Goal: Communication & Community: Share content

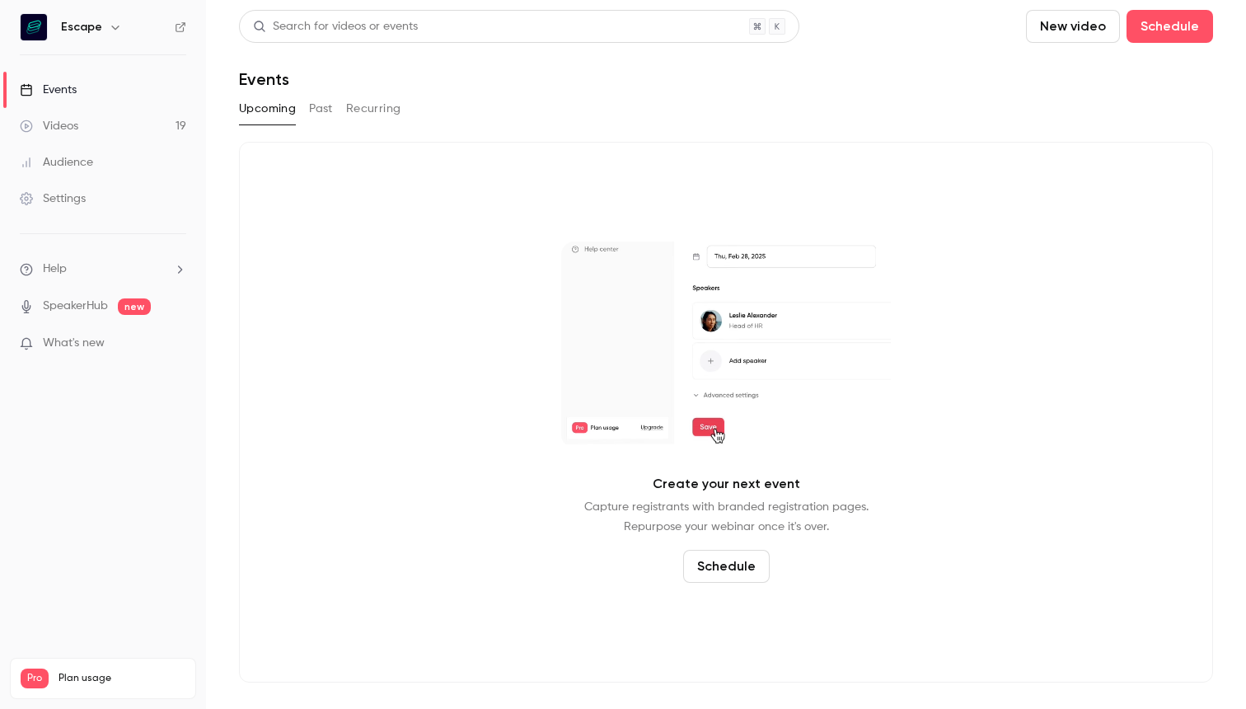
click at [311, 114] on button "Past" at bounding box center [321, 109] width 24 height 26
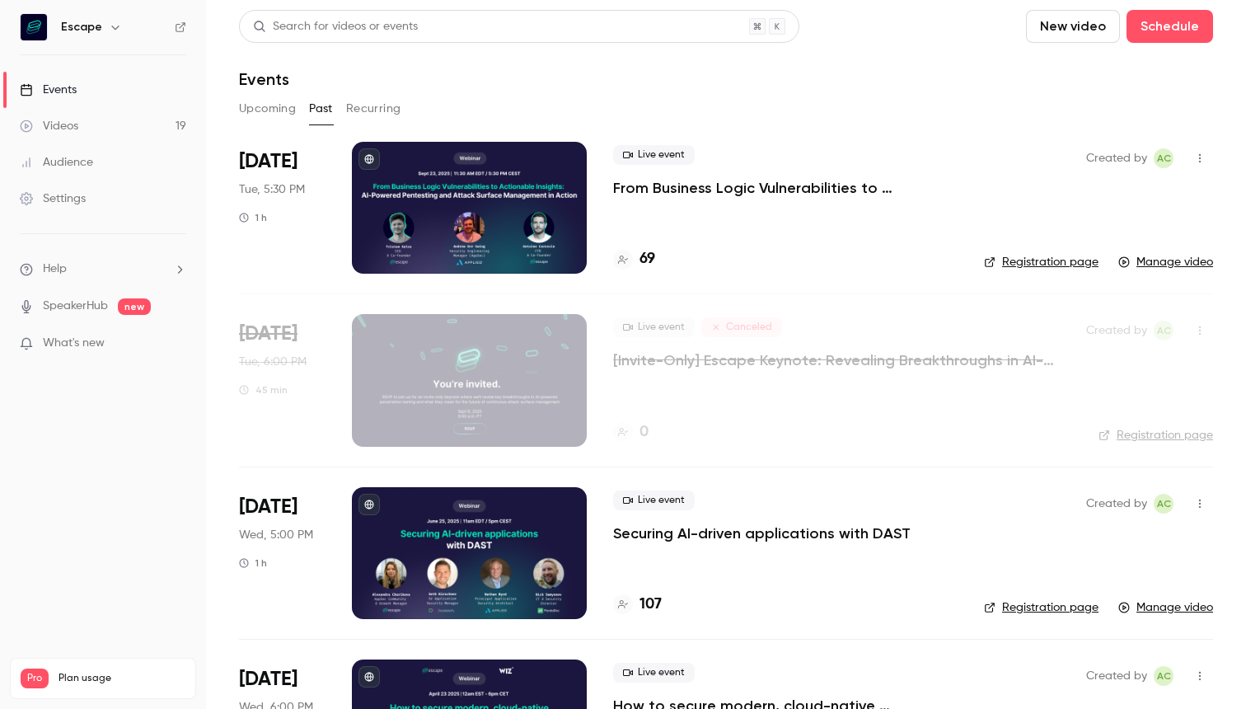
click at [530, 208] on div at bounding box center [469, 208] width 235 height 132
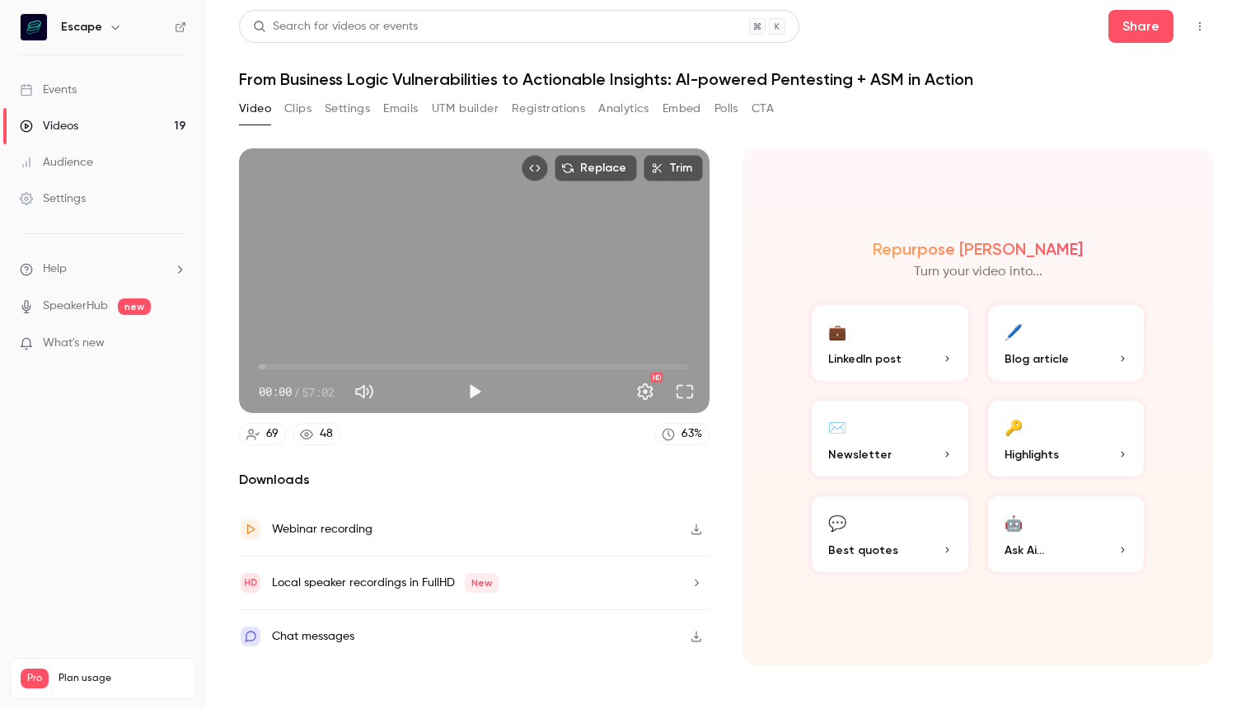
click at [1158, 49] on header "Search for videos or events Share From Business Logic Vulnerabilities to Action…" at bounding box center [726, 49] width 974 height 79
click at [1154, 34] on button "Share" at bounding box center [1140, 26] width 65 height 33
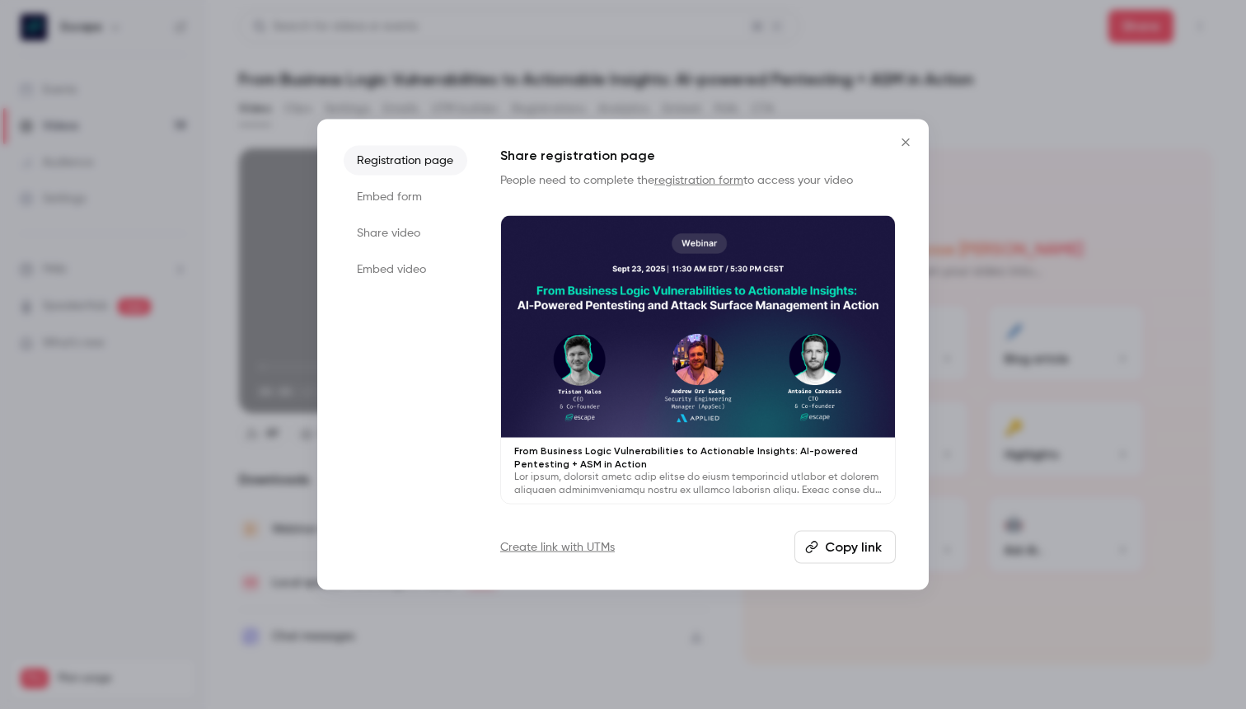
click at [400, 242] on li "Share video" at bounding box center [406, 233] width 124 height 30
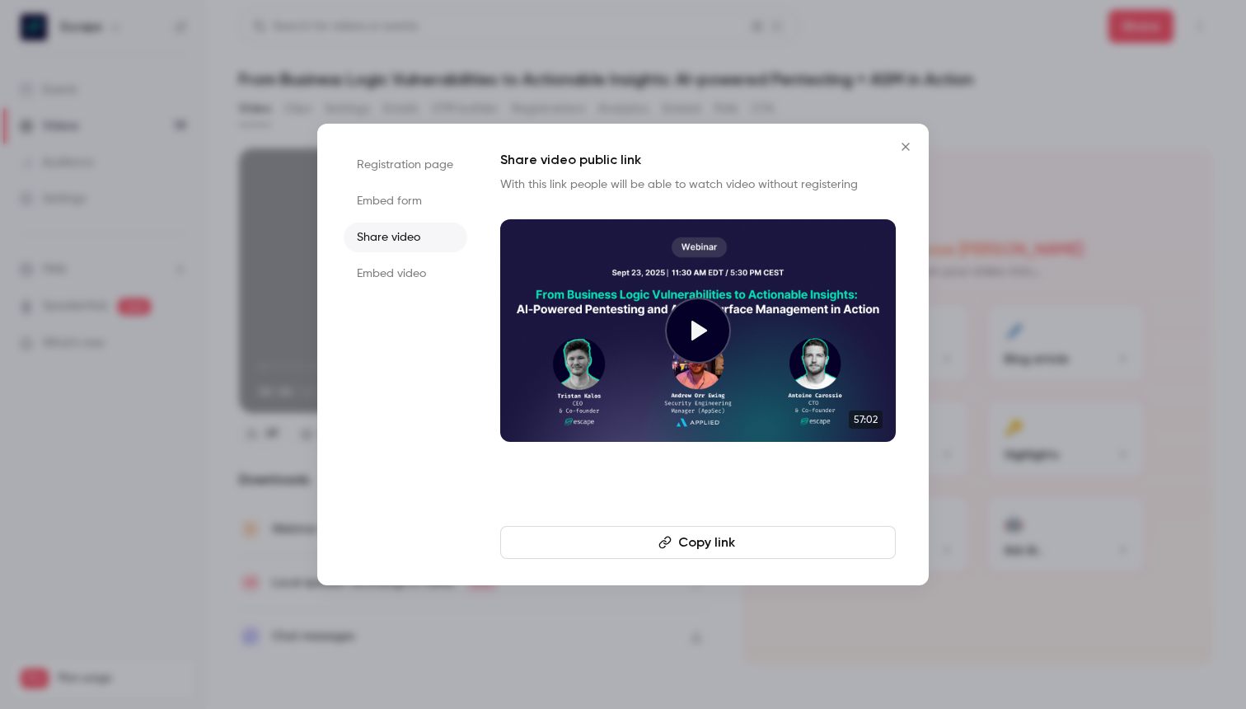
click at [680, 531] on button "Copy link" at bounding box center [697, 542] width 395 height 33
click at [1099, 400] on div at bounding box center [623, 354] width 1246 height 709
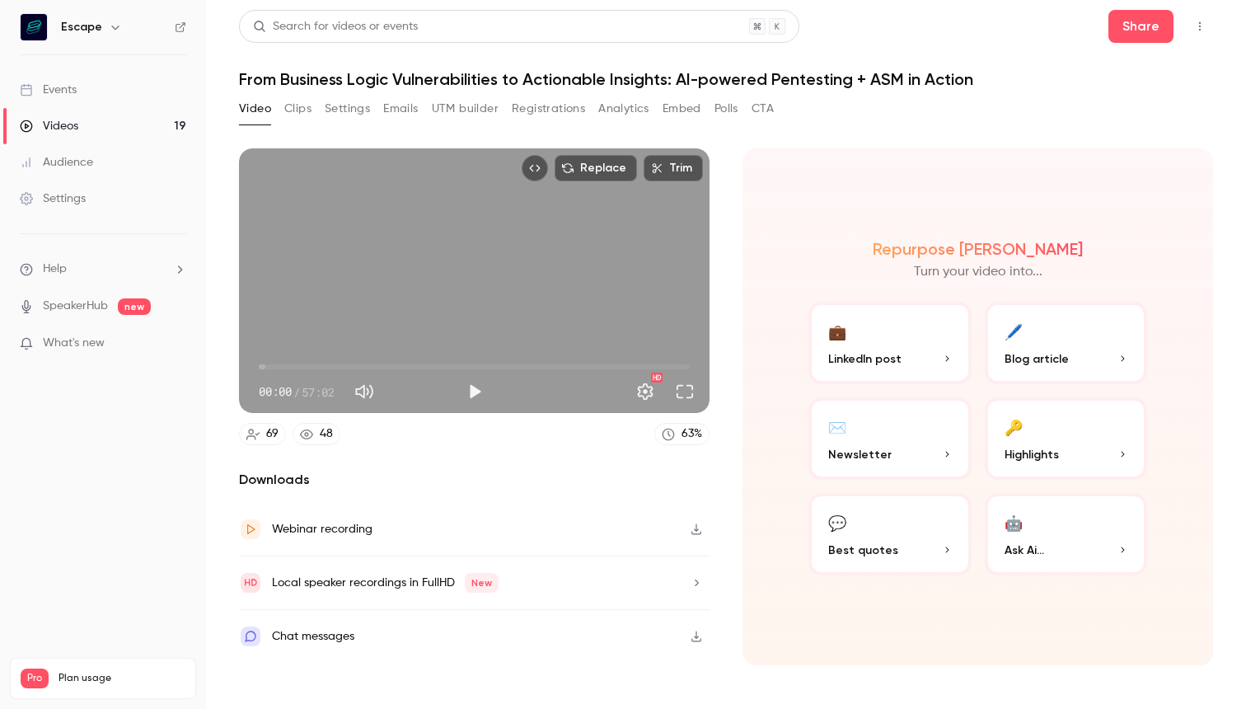
click at [1190, 21] on button "Top Bar Actions" at bounding box center [1199, 26] width 26 height 26
click at [1178, 21] on div at bounding box center [623, 354] width 1246 height 709
click at [1151, 33] on button "Share" at bounding box center [1140, 26] width 65 height 33
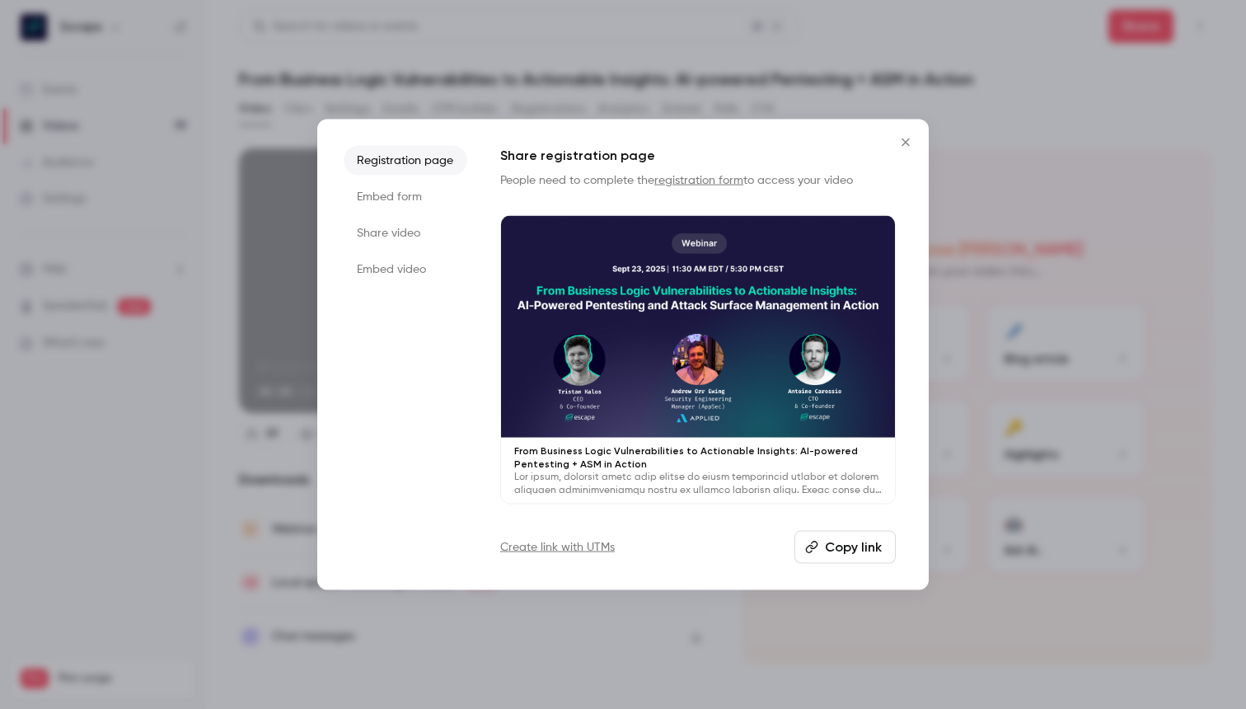
click at [417, 231] on li "Share video" at bounding box center [406, 233] width 124 height 30
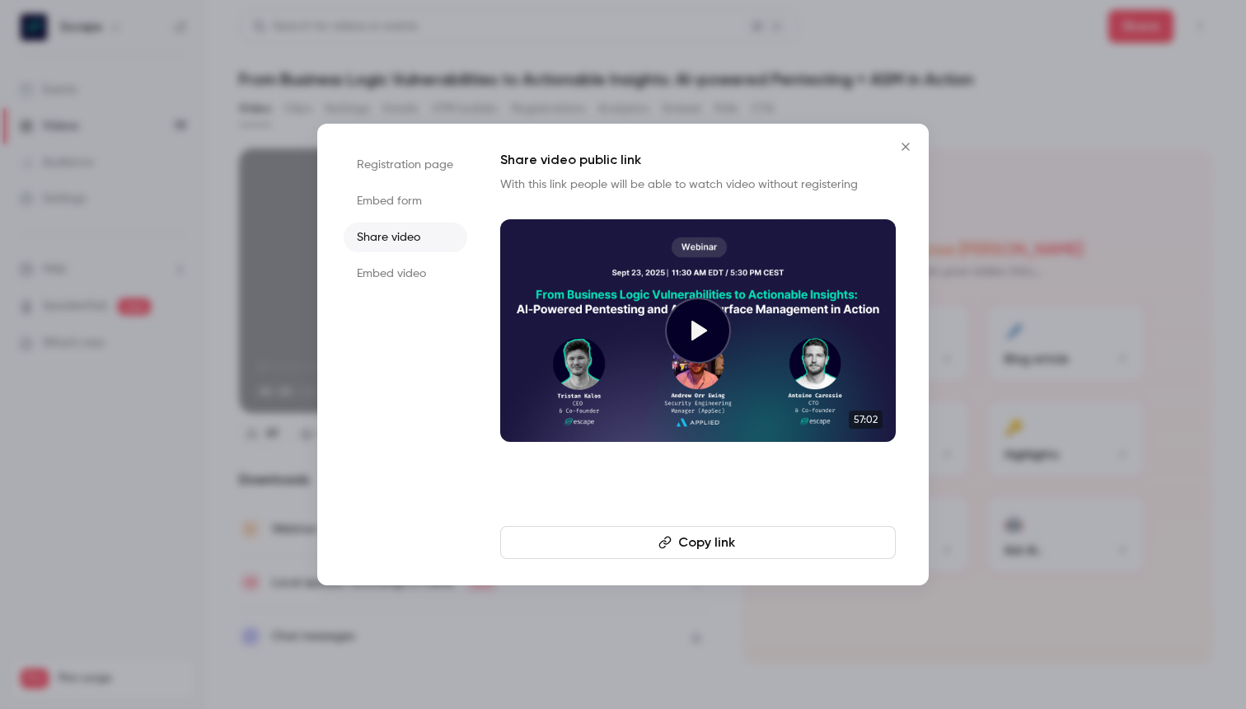
click at [697, 531] on button "Copy link" at bounding box center [697, 542] width 395 height 33
click at [906, 144] on icon "Close" at bounding box center [906, 146] width 20 height 13
